Goal: Task Accomplishment & Management: Use online tool/utility

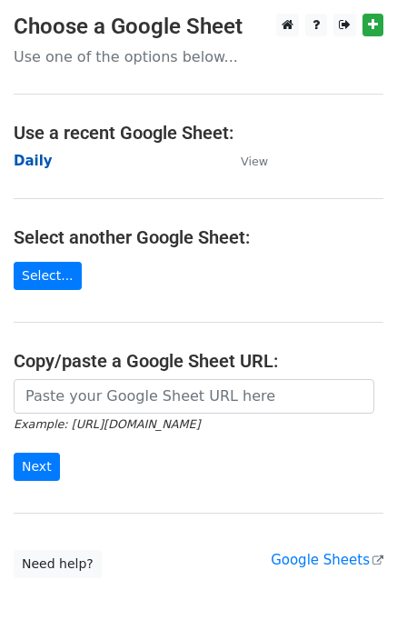
click at [35, 160] on strong "Daily" at bounding box center [33, 161] width 39 height 16
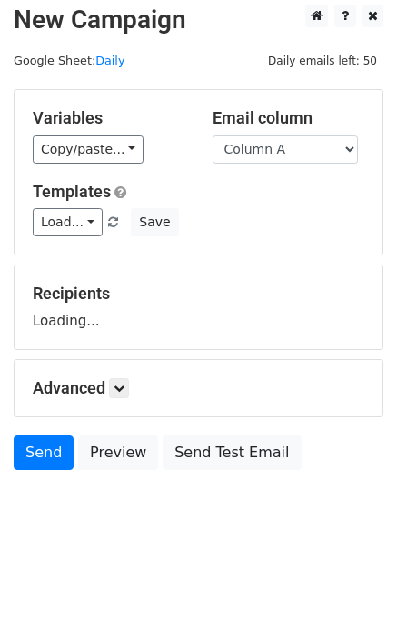
scroll to position [11, 0]
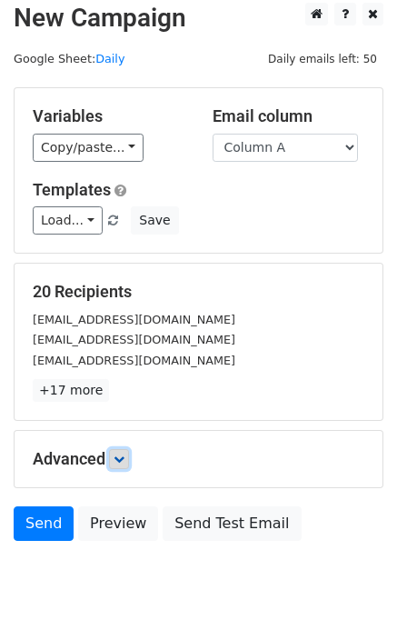
click at [124, 459] on icon at bounding box center [119, 459] width 11 height 11
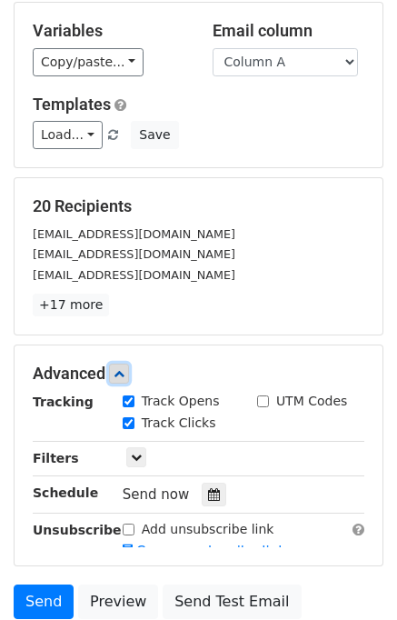
scroll to position [241, 0]
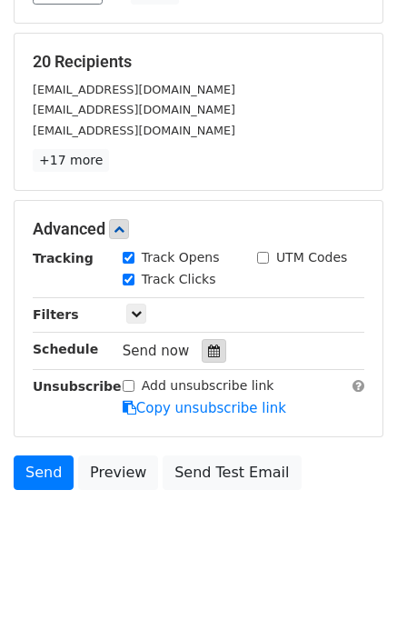
click at [208, 347] on icon at bounding box center [214, 351] width 12 height 13
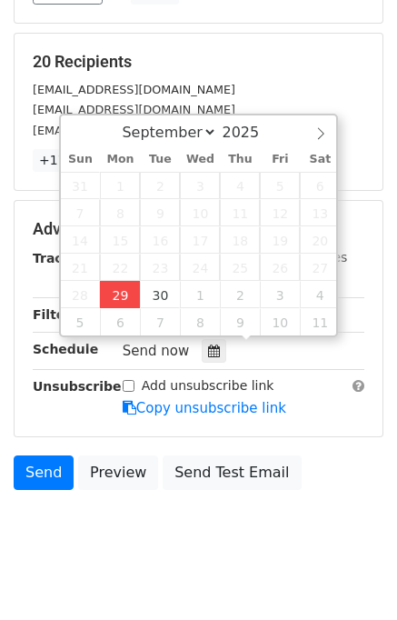
type input "2025-09-29 13:40"
type input "01"
type input "40"
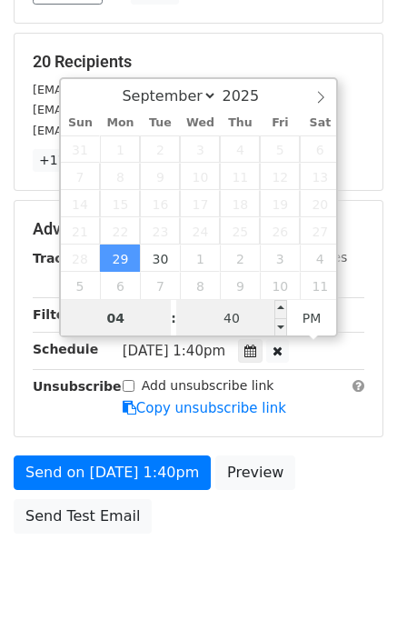
type input "04"
type input "2025-09-29 16:40"
click at [234, 313] on input "40" at bounding box center [231, 318] width 111 height 36
type input "00"
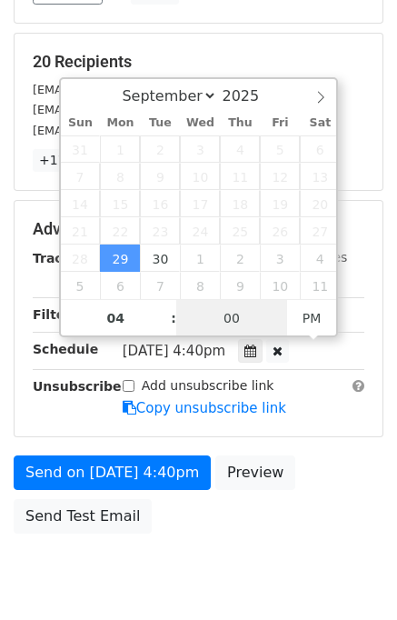
scroll to position [232, 0]
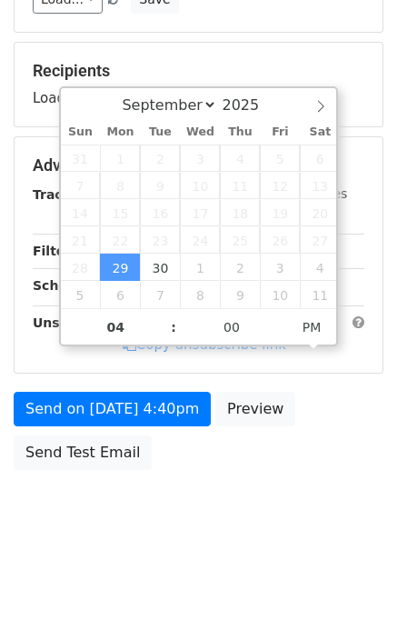
type input "2025-09-29 16:00"
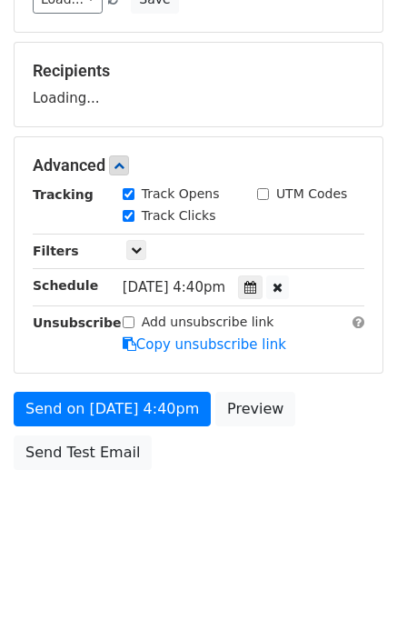
click at [333, 478] on body "New Campaign Daily emails left: 50 Google Sheet: Daily Variables Copy/paste... …" at bounding box center [198, 167] width 397 height 770
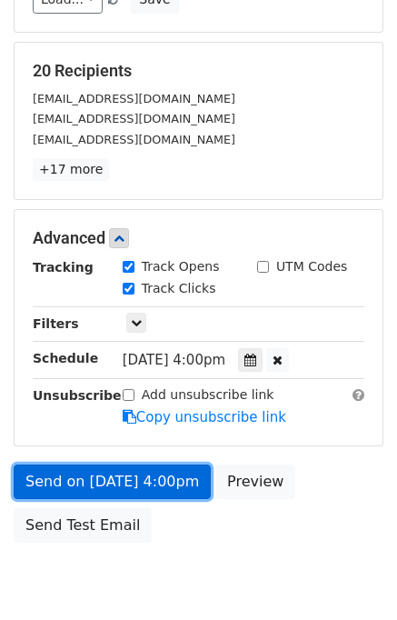
click at [151, 480] on link "Send on Sep 29 at 4:00pm" at bounding box center [112, 482] width 197 height 35
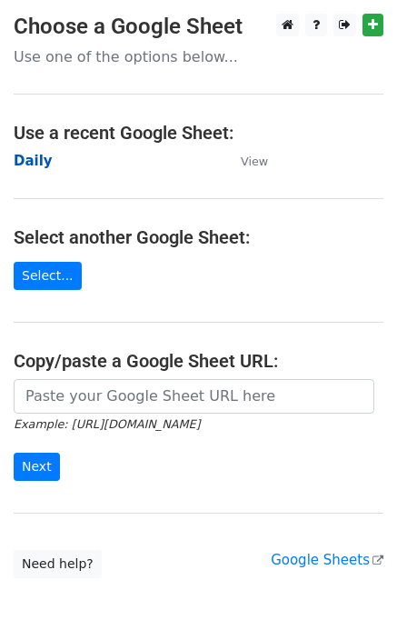
click at [41, 164] on strong "Daily" at bounding box center [33, 161] width 39 height 16
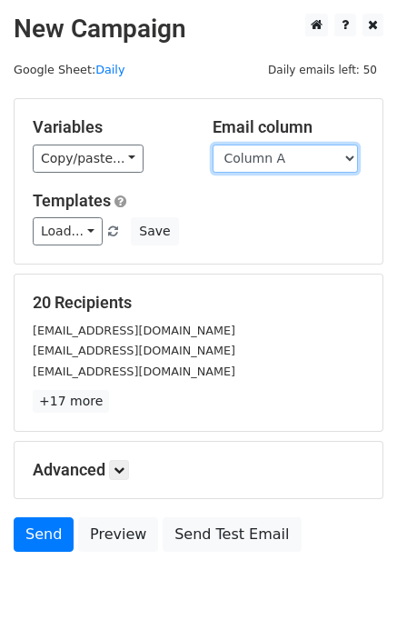
drag, startPoint x: 242, startPoint y: 158, endPoint x: 243, endPoint y: 170, distance: 11.9
click at [242, 158] on select "Column A Column B Column C Column D Column E" at bounding box center [286, 159] width 146 height 28
select select "Column B"
click at [213, 145] on select "Column A Column B Column C Column D Column E" at bounding box center [286, 159] width 146 height 28
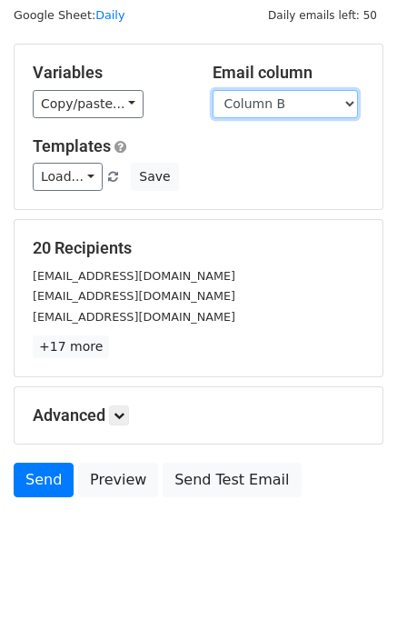
scroll to position [84, 0]
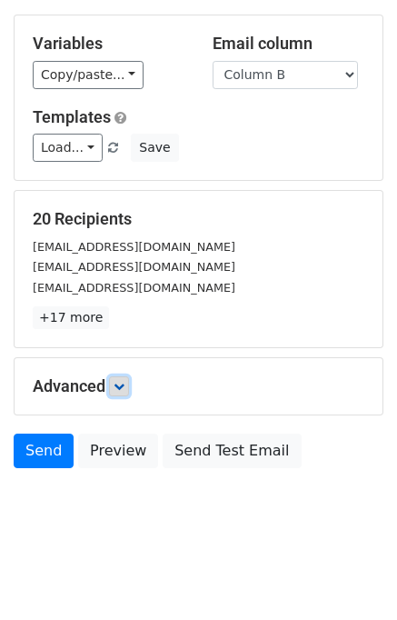
click at [123, 387] on icon at bounding box center [119, 386] width 11 height 11
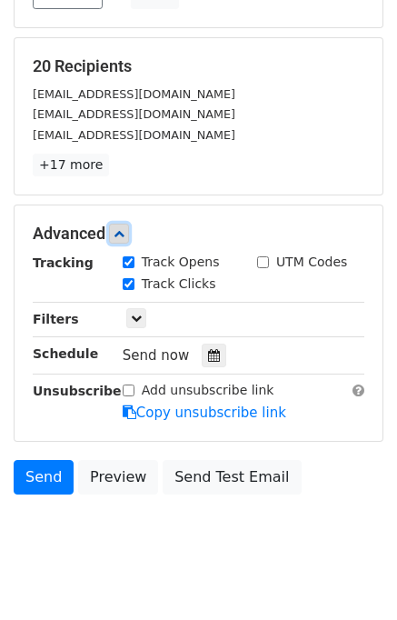
scroll to position [237, 0]
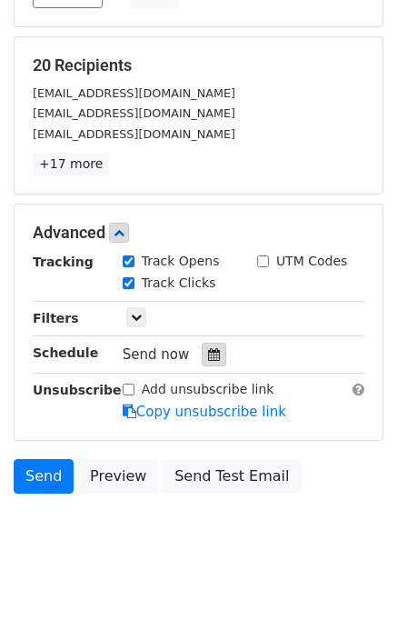
click at [208, 357] on icon at bounding box center [214, 354] width 12 height 13
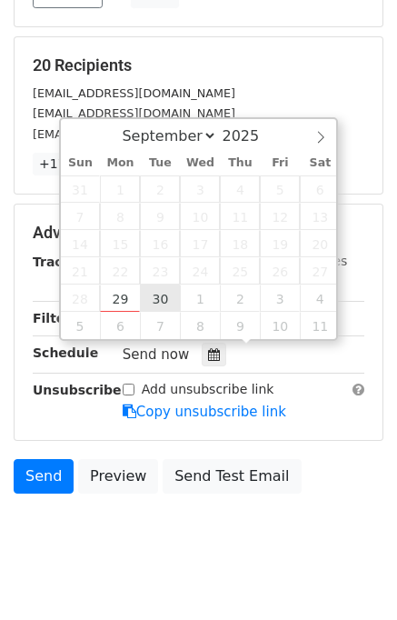
type input "2025-09-30 12:00"
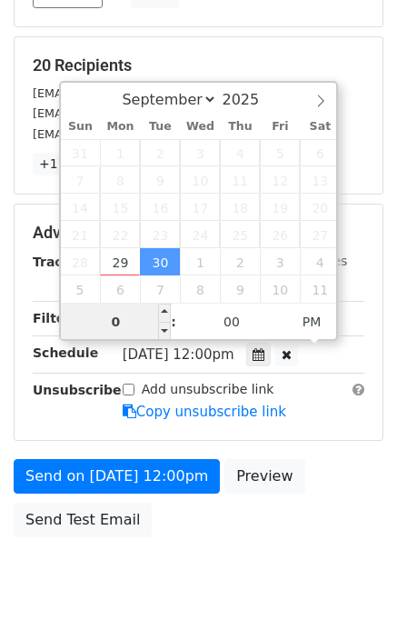
type input "05"
type input "2025-09-30 17:00"
click at [309, 495] on div "Send on Sep 30 at 12:00pm Preview Send Test Email" at bounding box center [198, 502] width 397 height 87
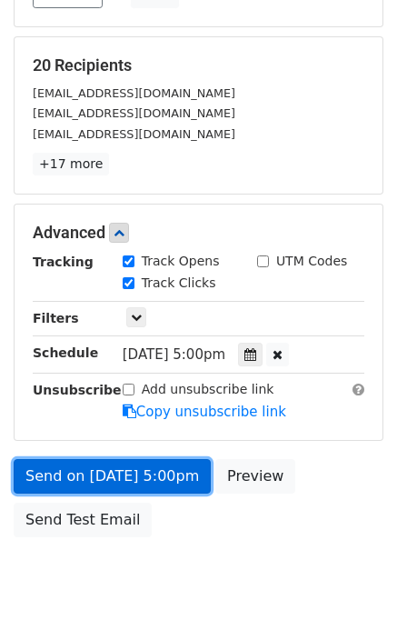
click at [171, 472] on link "Send on Sep 30 at 5:00pm" at bounding box center [112, 476] width 197 height 35
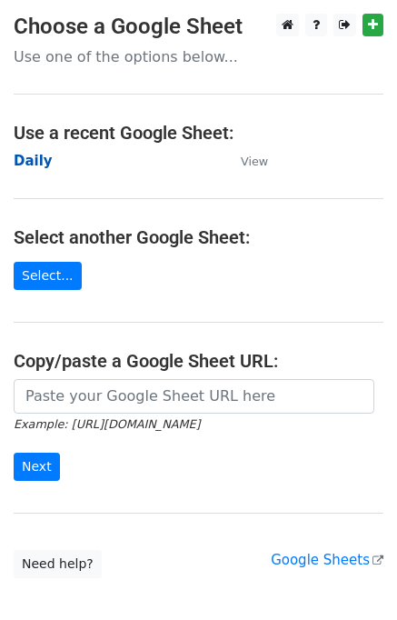
click at [37, 164] on strong "Daily" at bounding box center [33, 161] width 39 height 16
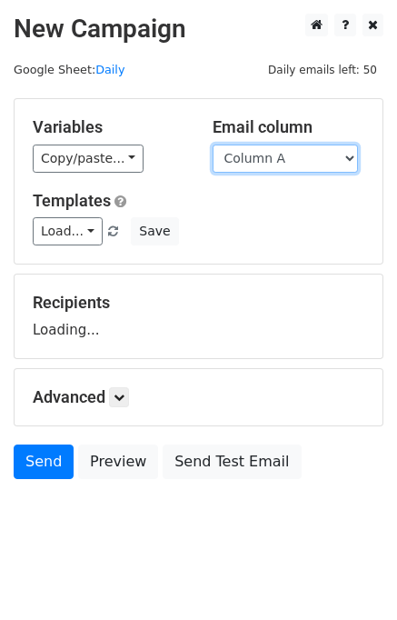
click at [238, 165] on select "Column A Column B Column C Column D Column E" at bounding box center [286, 159] width 146 height 28
select select "Column C"
click at [213, 145] on select "Column A Column B Column C Column D Column E" at bounding box center [286, 159] width 146 height 28
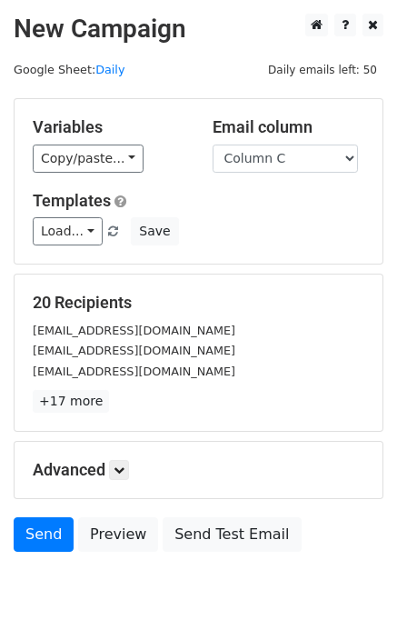
scroll to position [84, 0]
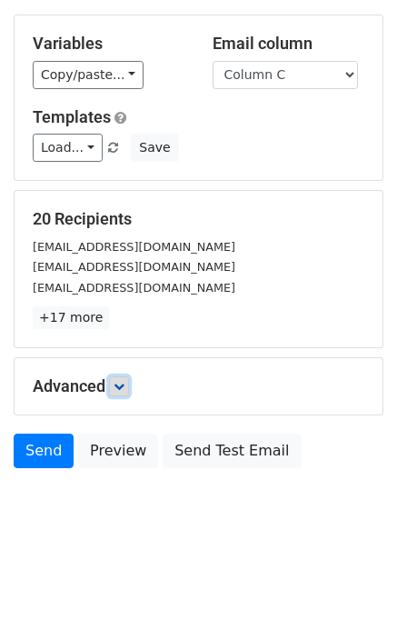
click at [121, 381] on icon at bounding box center [119, 386] width 11 height 11
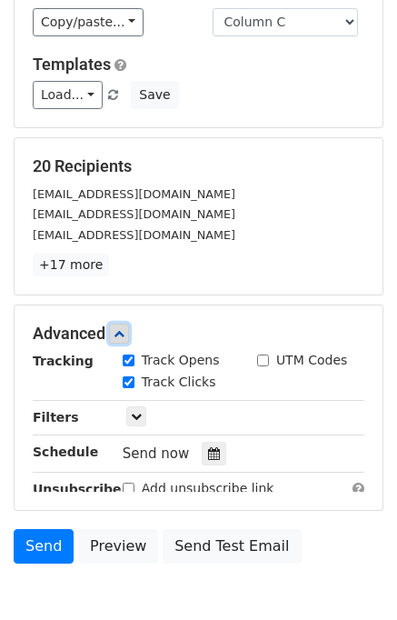
scroll to position [223, 0]
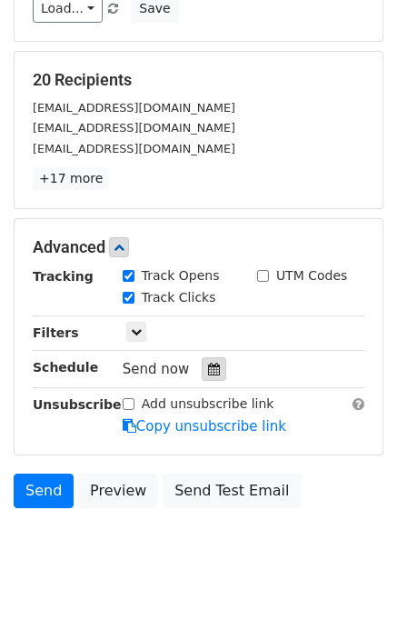
click at [208, 369] on icon at bounding box center [214, 369] width 12 height 13
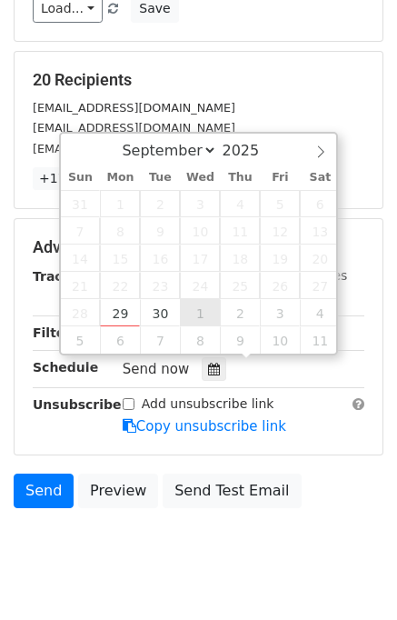
type input "2025-10-01 12:00"
select select "9"
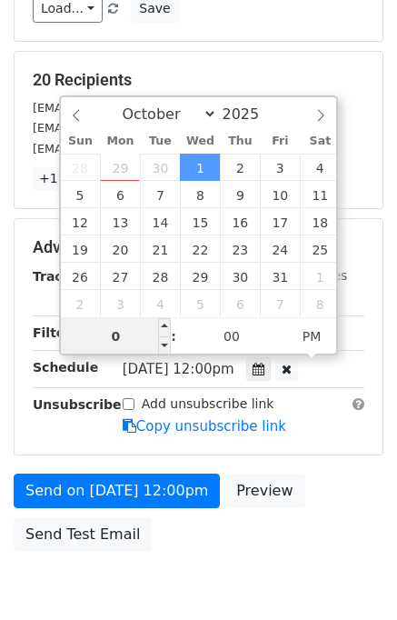
type input "06"
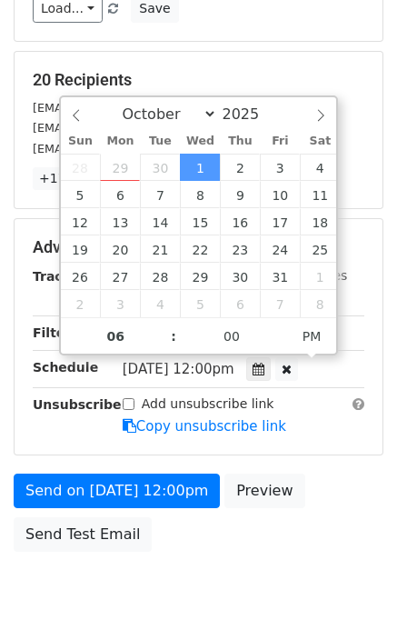
type input "2025-10-01 18:00"
click at [348, 497] on div "Send on Oct 1 at 12:00pm Preview Send Test Email" at bounding box center [198, 517] width 397 height 87
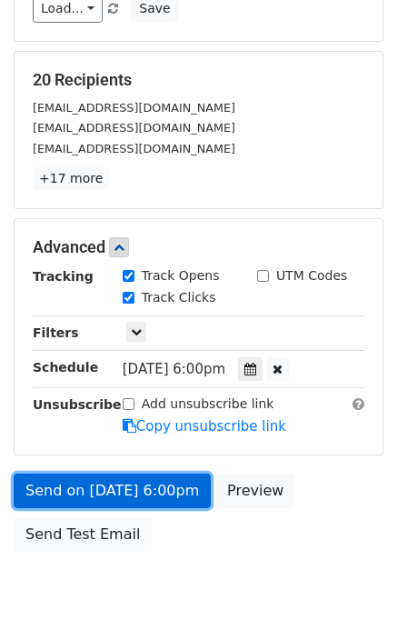
click at [147, 481] on link "Send on Oct 1 at 6:00pm" at bounding box center [112, 491] width 197 height 35
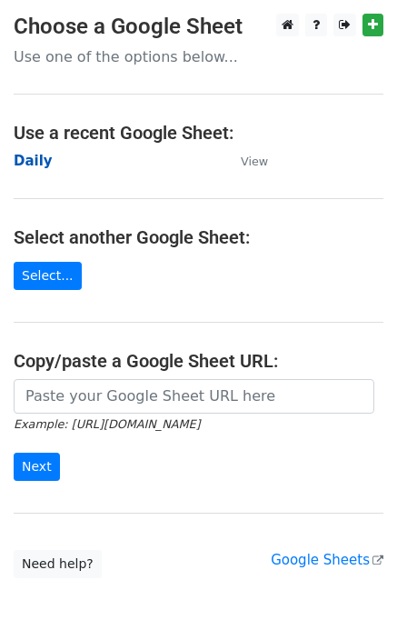
click at [30, 161] on strong "Daily" at bounding box center [33, 161] width 39 height 16
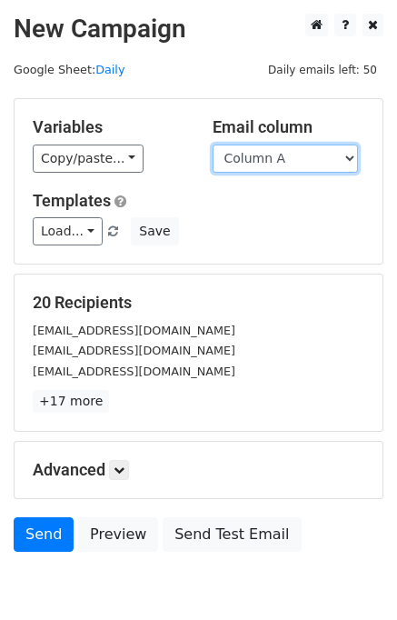
click at [266, 161] on select "Column A Column B Column C Column D Column E" at bounding box center [286, 159] width 146 height 28
select select "Column D"
click at [213, 145] on select "Column A Column B Column C Column D Column E" at bounding box center [286, 159] width 146 height 28
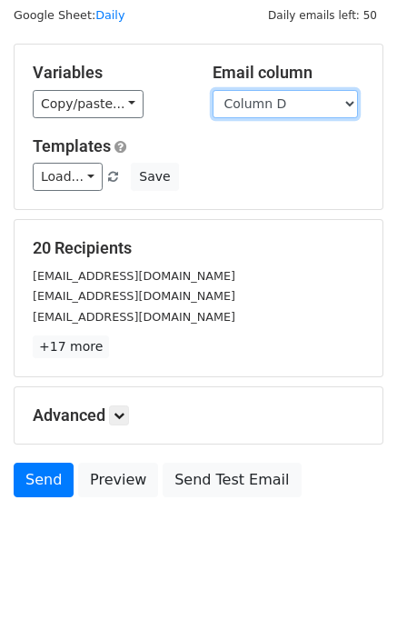
scroll to position [84, 0]
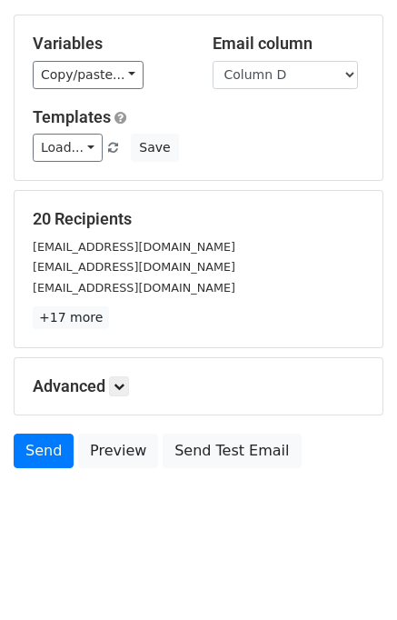
click at [124, 397] on div "Advanced Tracking Track Opens UTM Codes Track Clicks Filters Only include sprea…" at bounding box center [199, 386] width 368 height 56
click at [119, 393] on link at bounding box center [119, 387] width 20 height 20
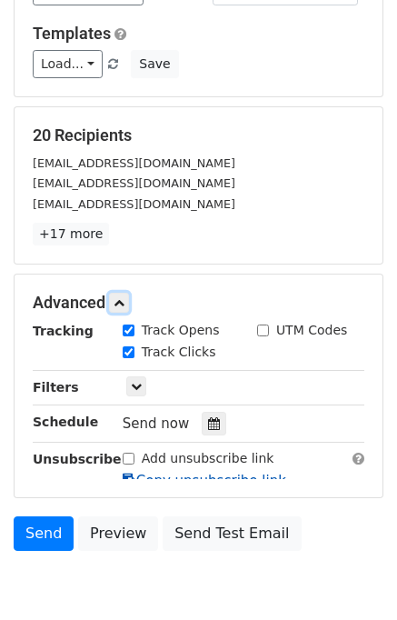
scroll to position [255, 0]
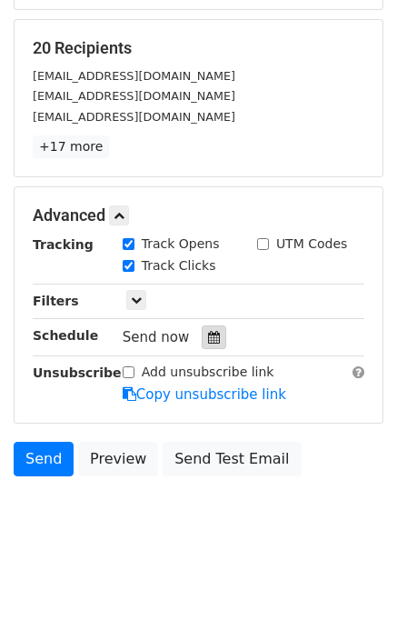
click at [216, 328] on div at bounding box center [214, 338] width 25 height 24
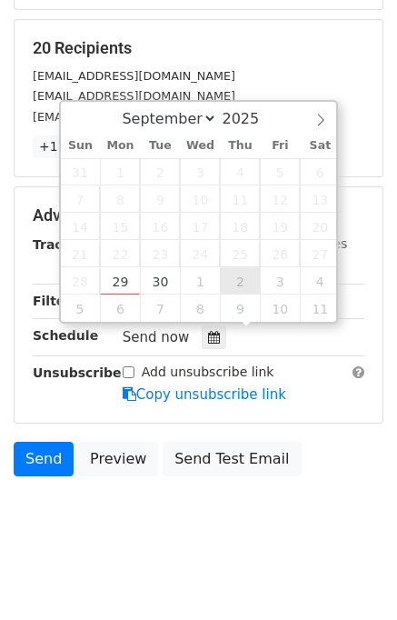
type input "[DATE] 12:00"
select select "9"
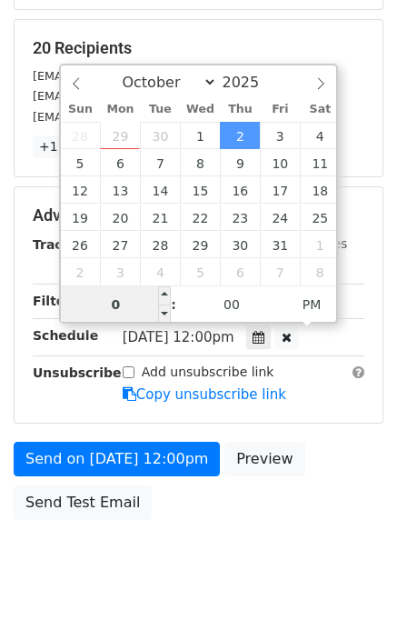
type input "07"
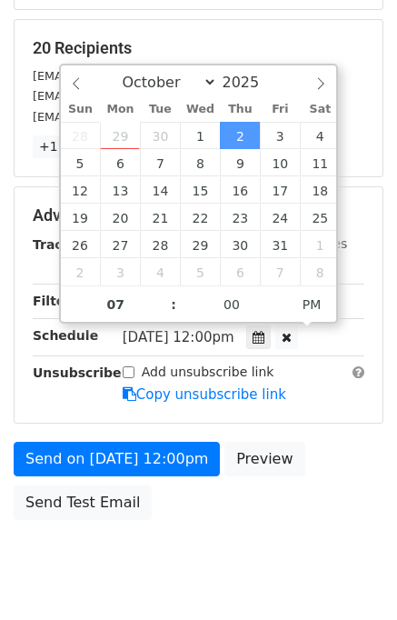
type input "[DATE] 19:00"
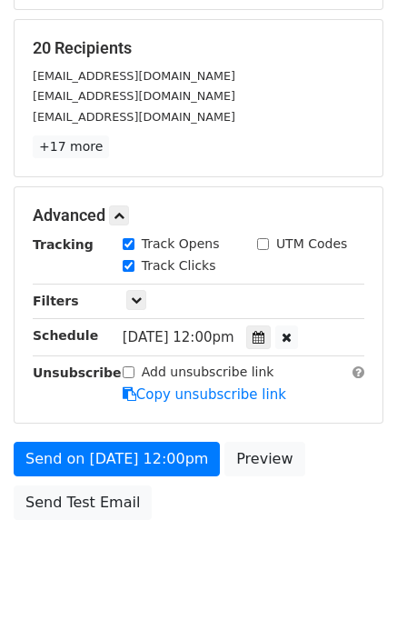
click at [316, 482] on div "Send on [DATE] 12:00pm Preview Send Test Email" at bounding box center [198, 485] width 397 height 87
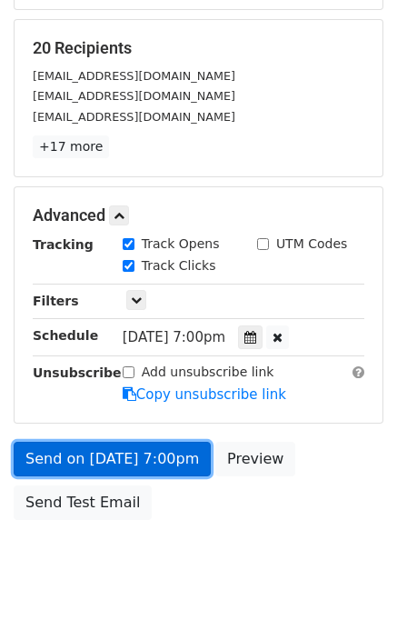
click at [143, 457] on link "Send on [DATE] 7:00pm" at bounding box center [112, 459] width 197 height 35
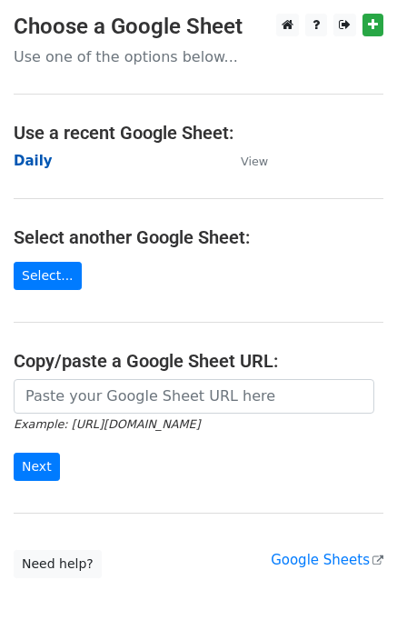
click at [39, 156] on strong "Daily" at bounding box center [33, 161] width 39 height 16
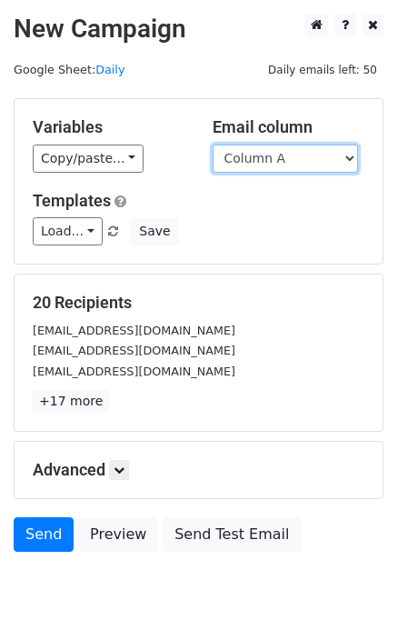
drag, startPoint x: 279, startPoint y: 160, endPoint x: 278, endPoint y: 170, distance: 10.0
click at [279, 161] on select "Column A Column B Column C Column D Column E" at bounding box center [286, 159] width 146 height 28
select select "Column E"
click at [213, 145] on select "Column A Column B Column C Column D Column E" at bounding box center [286, 159] width 146 height 28
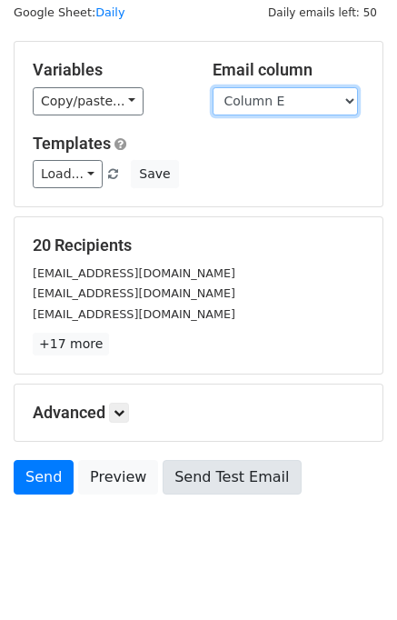
scroll to position [84, 0]
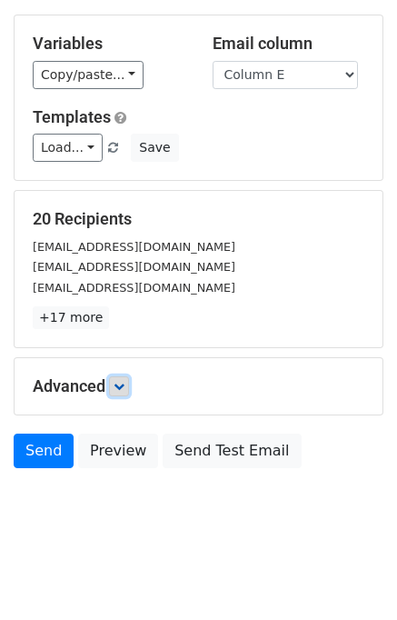
click at [120, 384] on icon at bounding box center [119, 386] width 11 height 11
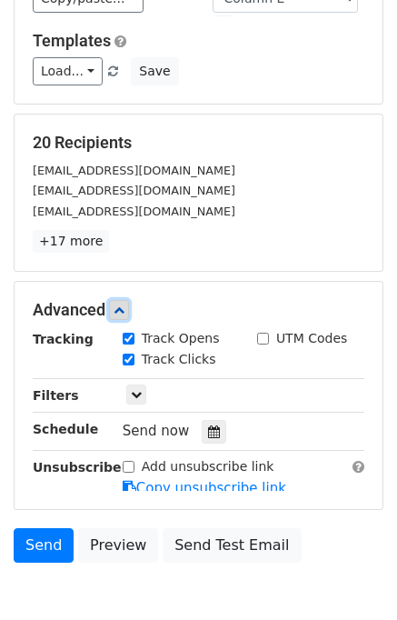
scroll to position [235, 0]
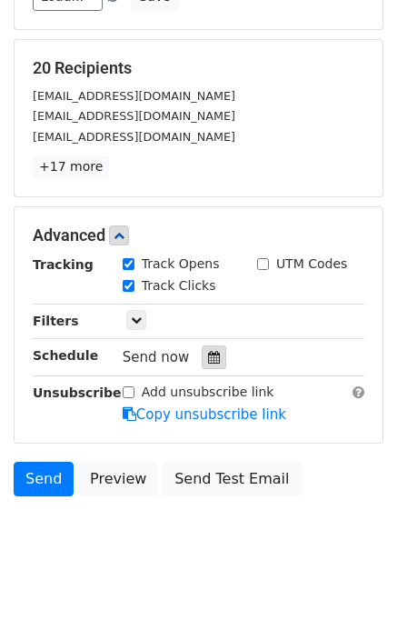
click at [208, 356] on icon at bounding box center [214, 357] width 12 height 13
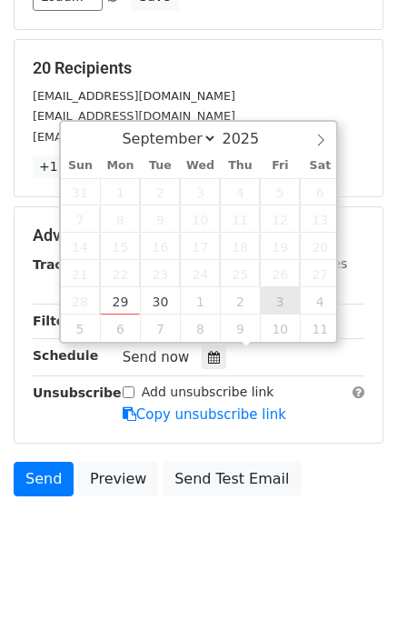
type input "2025-10-03 12:00"
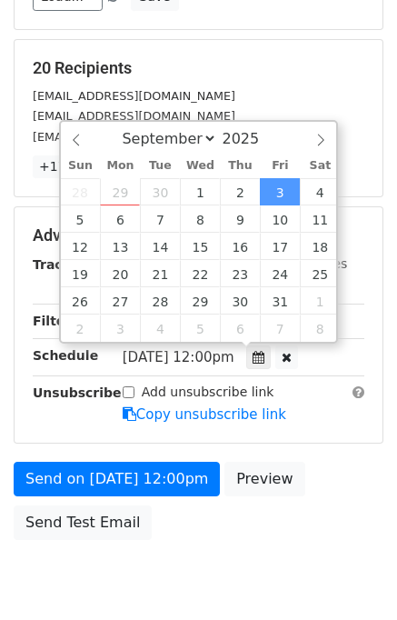
select select "9"
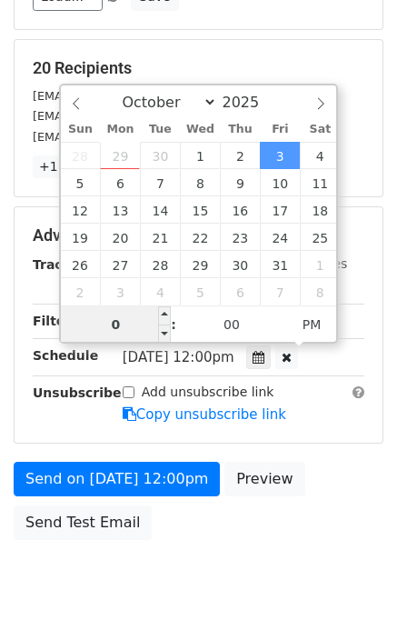
type input "08"
type input "2025-10-03 20:00"
click at [338, 495] on div "Send on Oct 3 at 12:00pm Preview Send Test Email" at bounding box center [198, 505] width 397 height 87
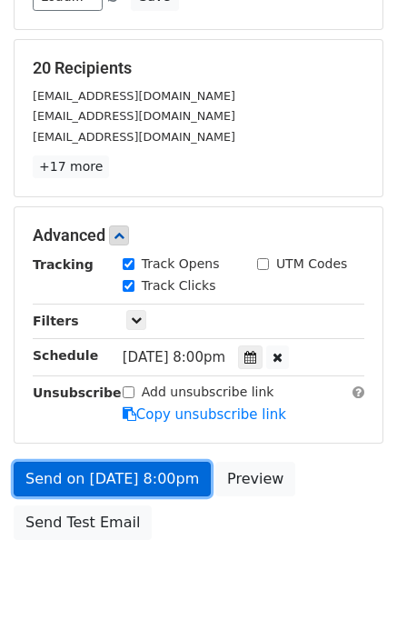
click at [109, 473] on link "Send on Oct 3 at 8:00pm" at bounding box center [112, 479] width 197 height 35
